Goal: Information Seeking & Learning: Learn about a topic

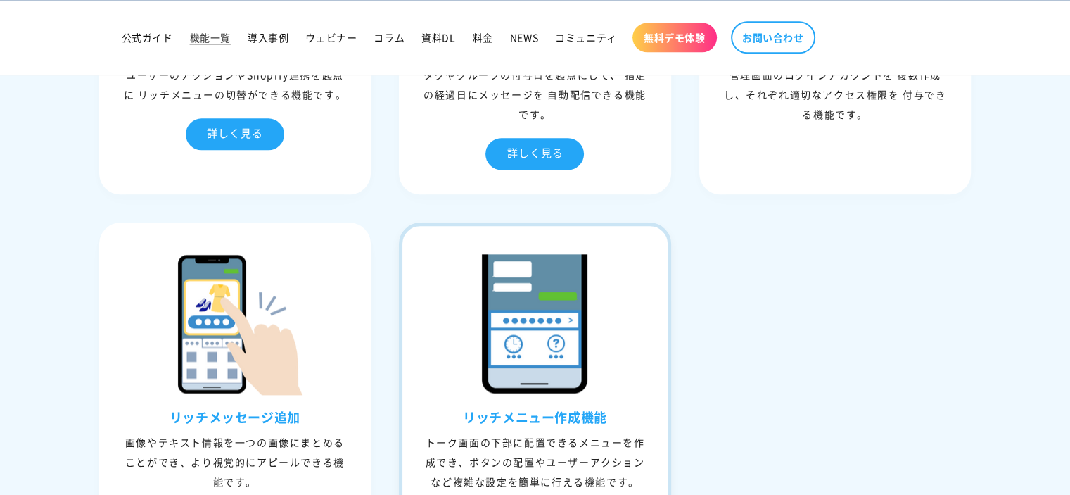
scroll to position [1548, 0]
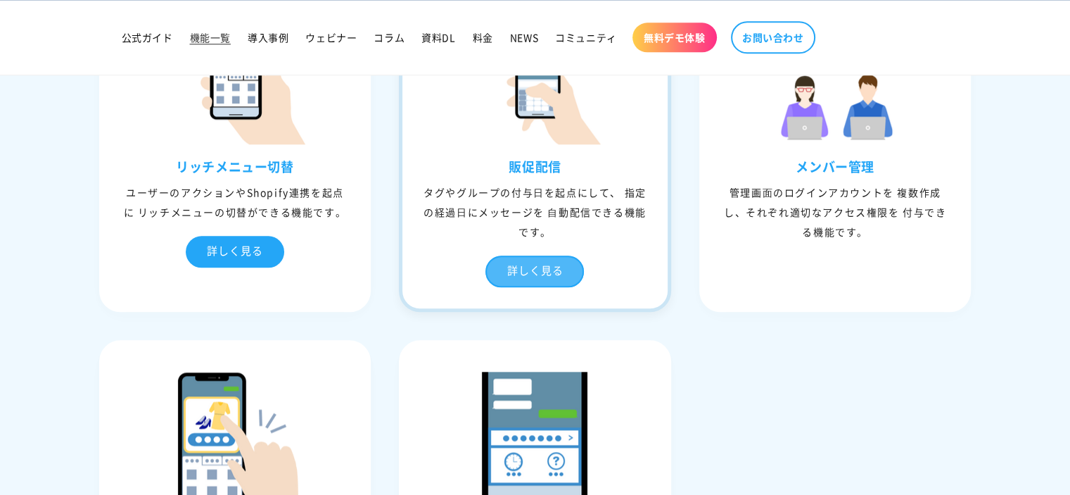
click at [557, 269] on div "詳しく見る" at bounding box center [534, 271] width 99 height 32
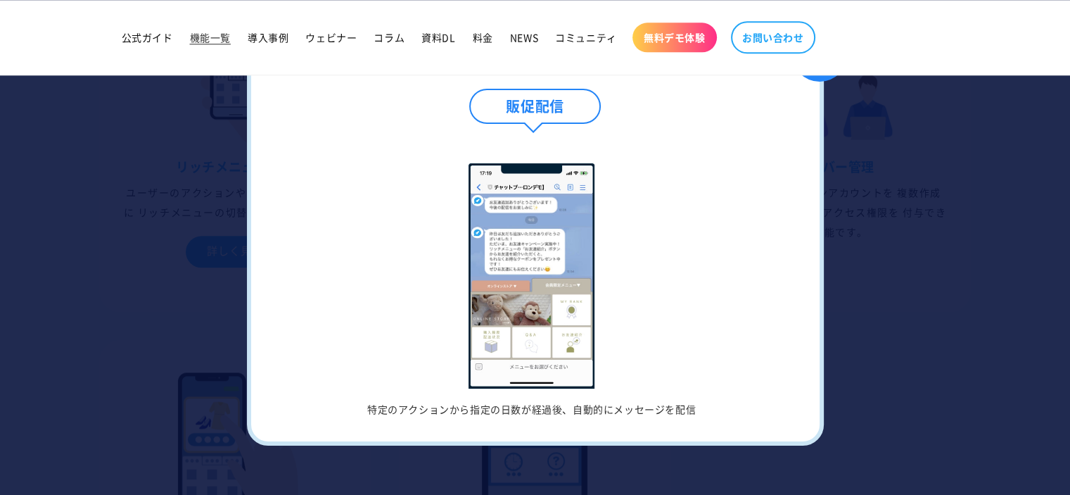
click at [543, 106] on h4 "販促配信" at bounding box center [534, 106] width 131 height 35
click at [576, 117] on h4 "販促配信" at bounding box center [534, 106] width 131 height 35
click at [571, 105] on h4 "販促配信" at bounding box center [534, 106] width 131 height 35
drag, startPoint x: 382, startPoint y: 401, endPoint x: 746, endPoint y: 386, distance: 364.1
click at [740, 397] on li "特定のアクションから指定の日数が経過後、自動的にメッセージを配信" at bounding box center [531, 289] width 505 height 252
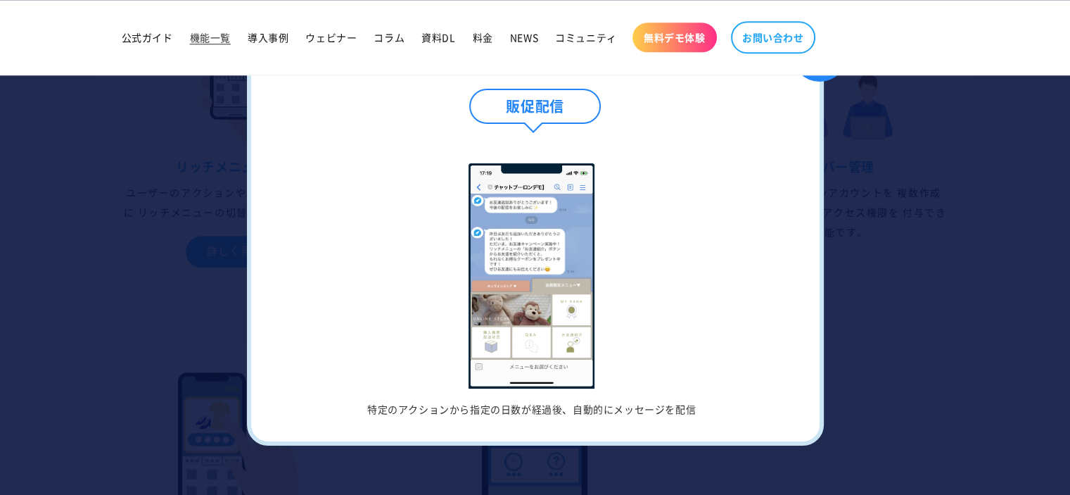
click at [905, 306] on div at bounding box center [535, 247] width 1070 height 495
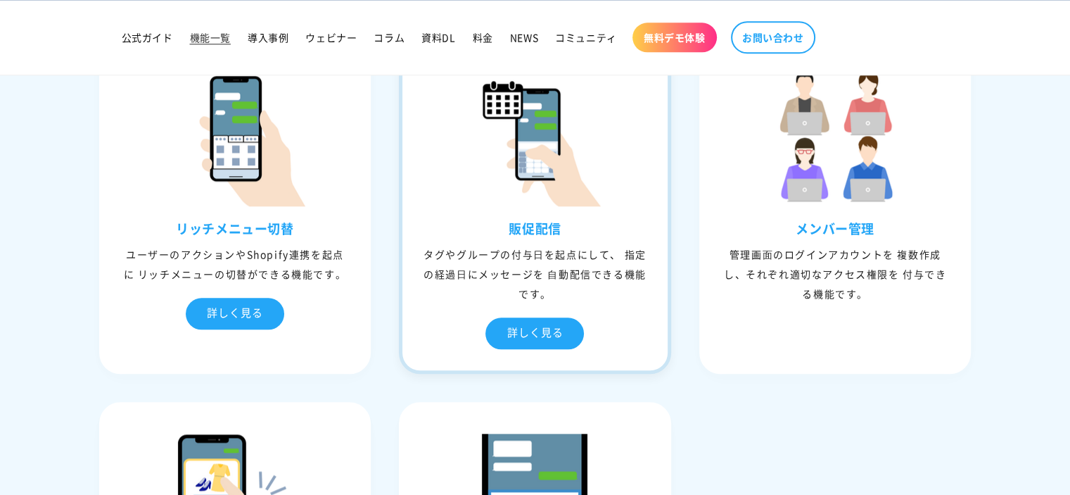
scroll to position [1478, 0]
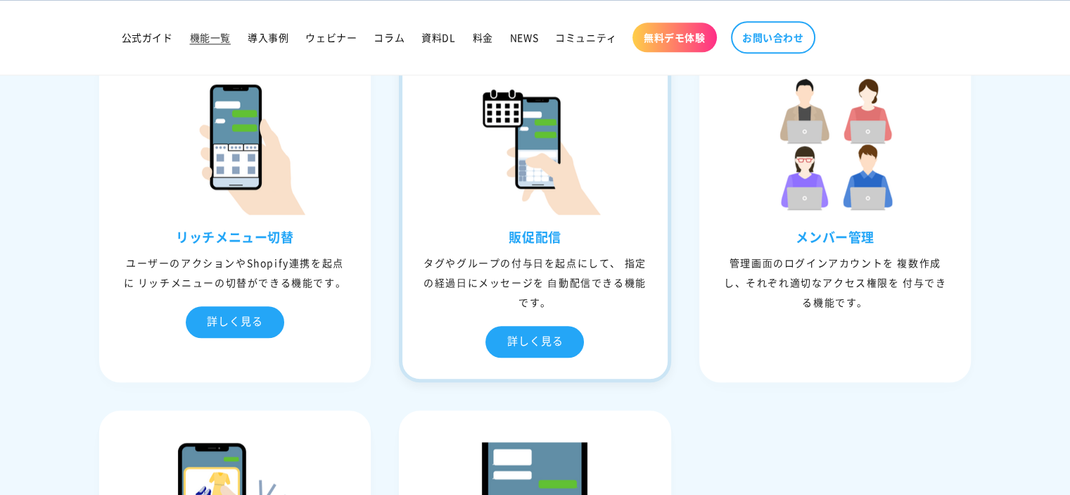
drag, startPoint x: 512, startPoint y: 231, endPoint x: 650, endPoint y: 291, distance: 150.6
click at [650, 291] on div "販促配信 タグやグループの付与⽇を起点にして、 指定の経過⽇にメッセージを ⾃動配信できる機能です。 詳しく見る" at bounding box center [534, 303] width 265 height 149
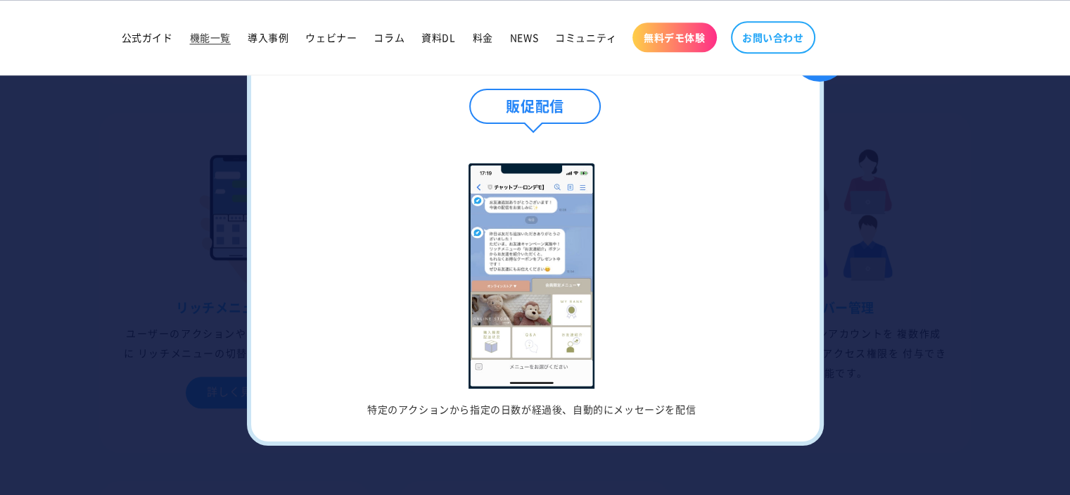
click at [964, 309] on div at bounding box center [535, 247] width 1070 height 495
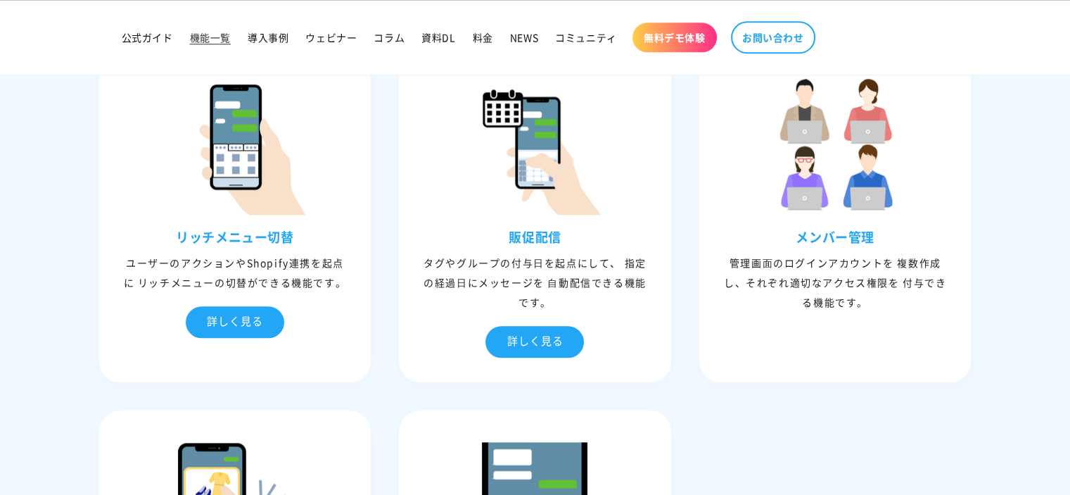
scroll to position [1394, 0]
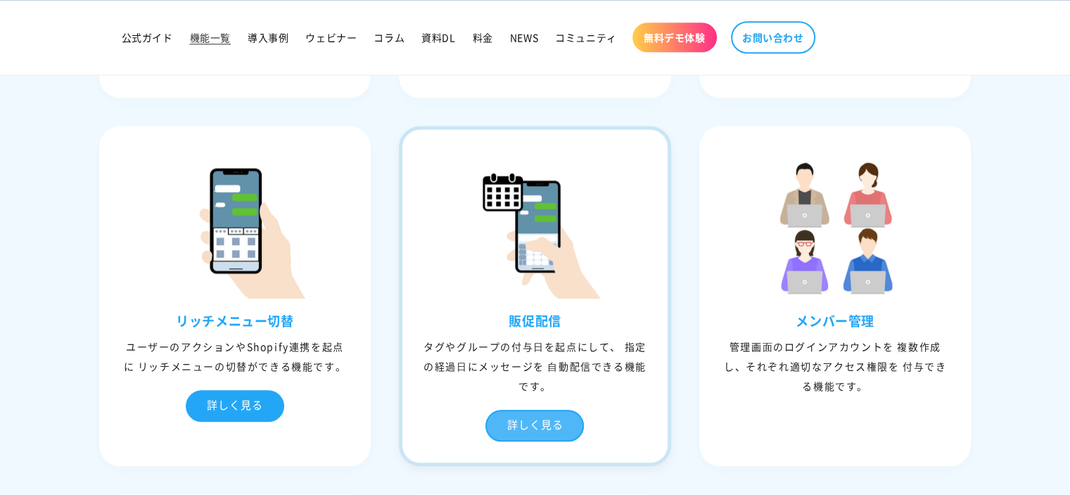
click at [565, 424] on div "詳しく見る" at bounding box center [534, 425] width 99 height 32
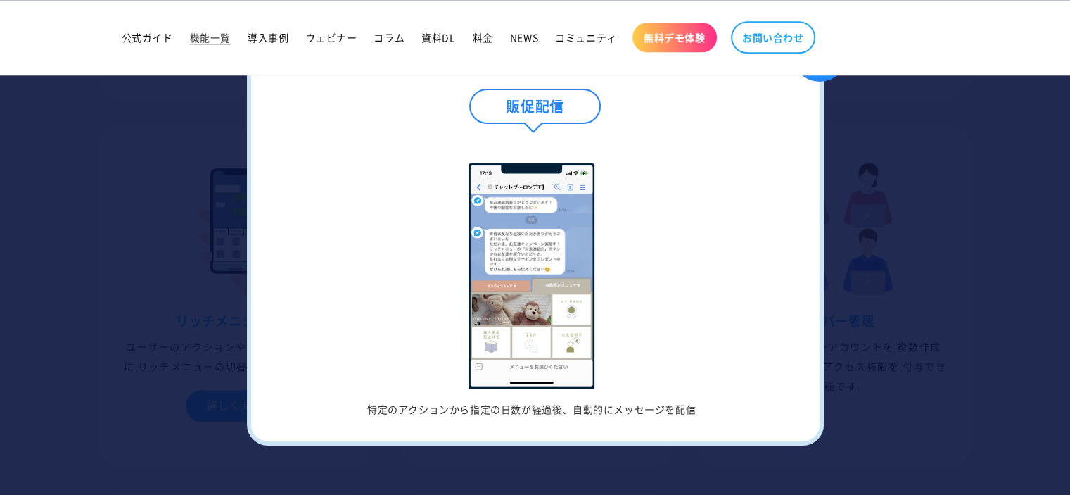
scroll to position [1183, 0]
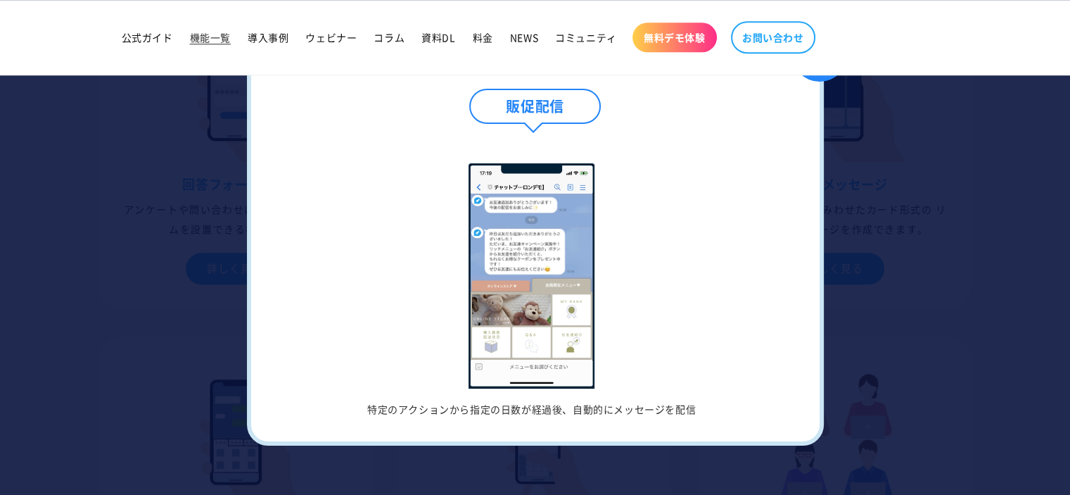
click at [901, 186] on div at bounding box center [535, 247] width 1070 height 495
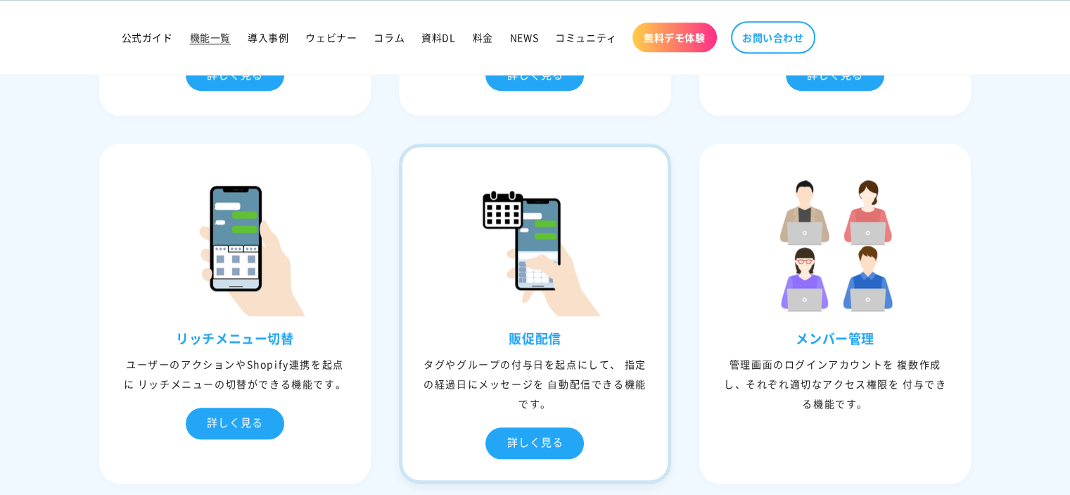
scroll to position [1464, 0]
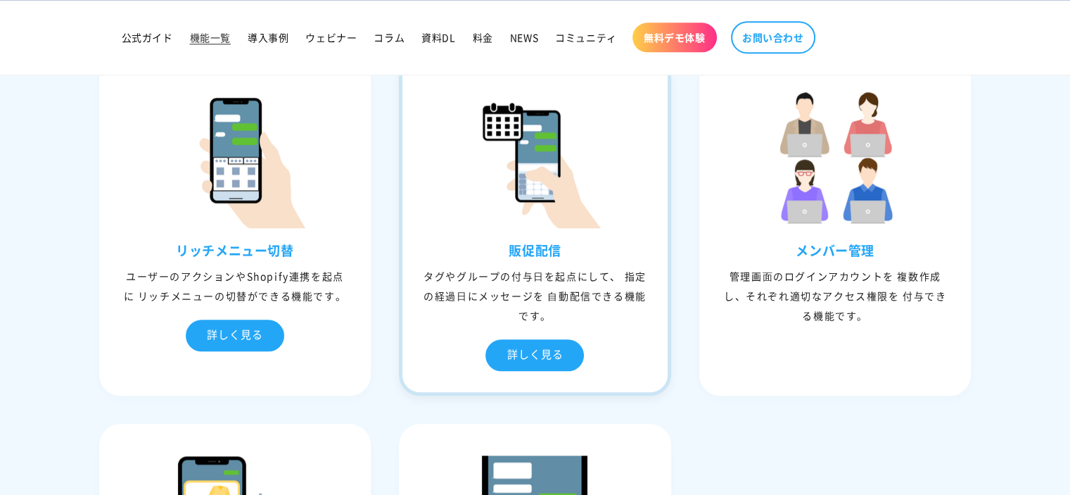
drag, startPoint x: 505, startPoint y: 248, endPoint x: 569, endPoint y: 248, distance: 64.0
click at [569, 248] on h3 "販促配信" at bounding box center [534, 250] width 265 height 16
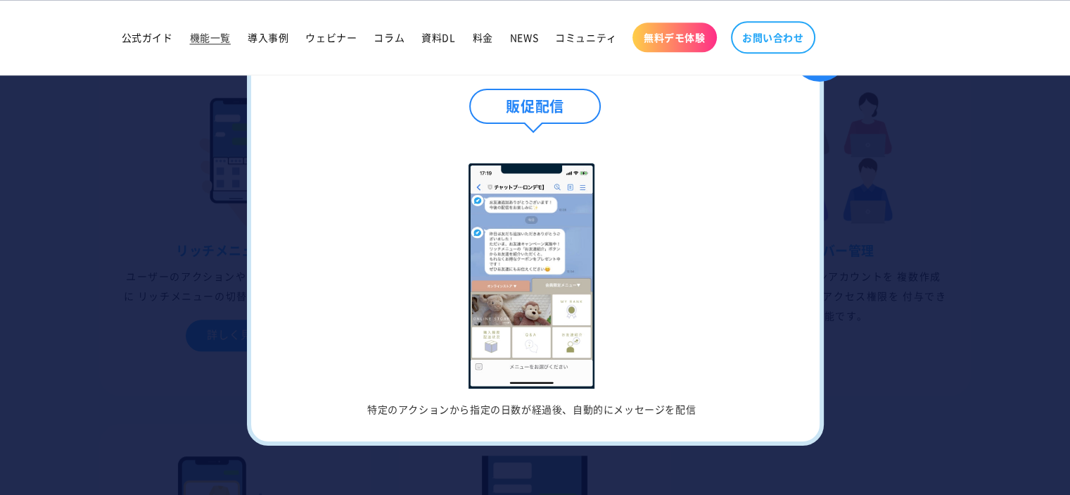
click at [592, 298] on img at bounding box center [532, 275] width 127 height 225
click at [934, 319] on div at bounding box center [535, 247] width 1070 height 495
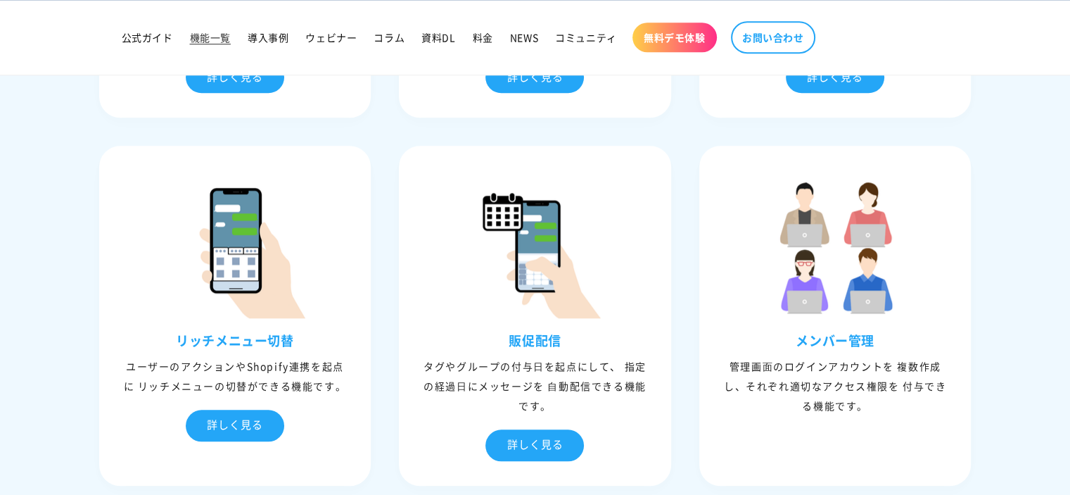
scroll to position [1394, 0]
